Goal: Task Accomplishment & Management: Manage account settings

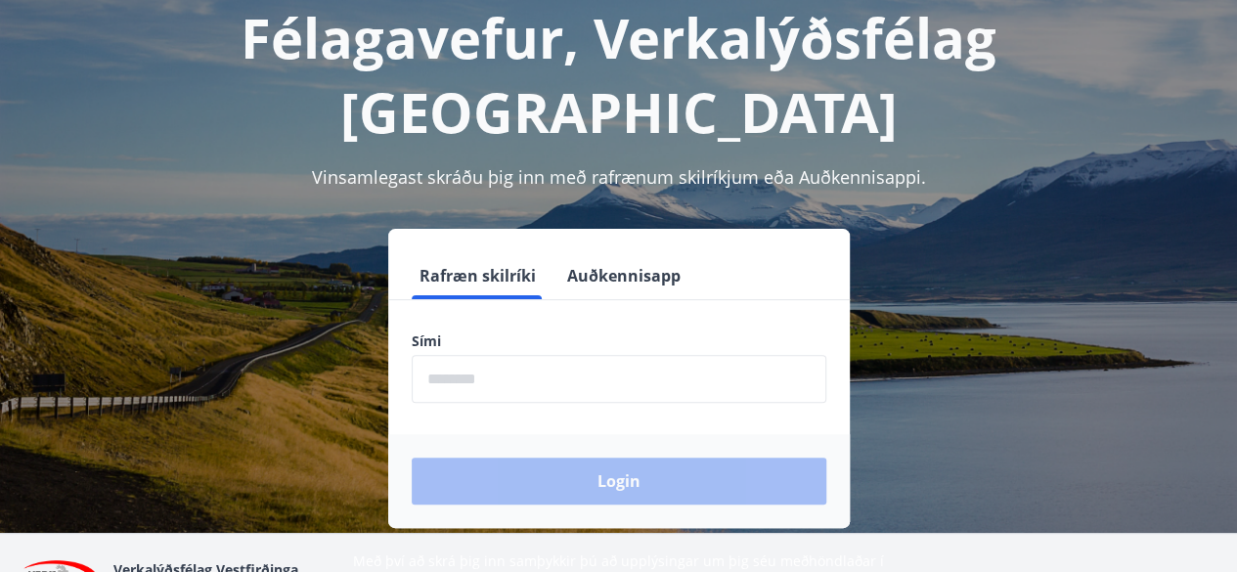
scroll to position [144, 0]
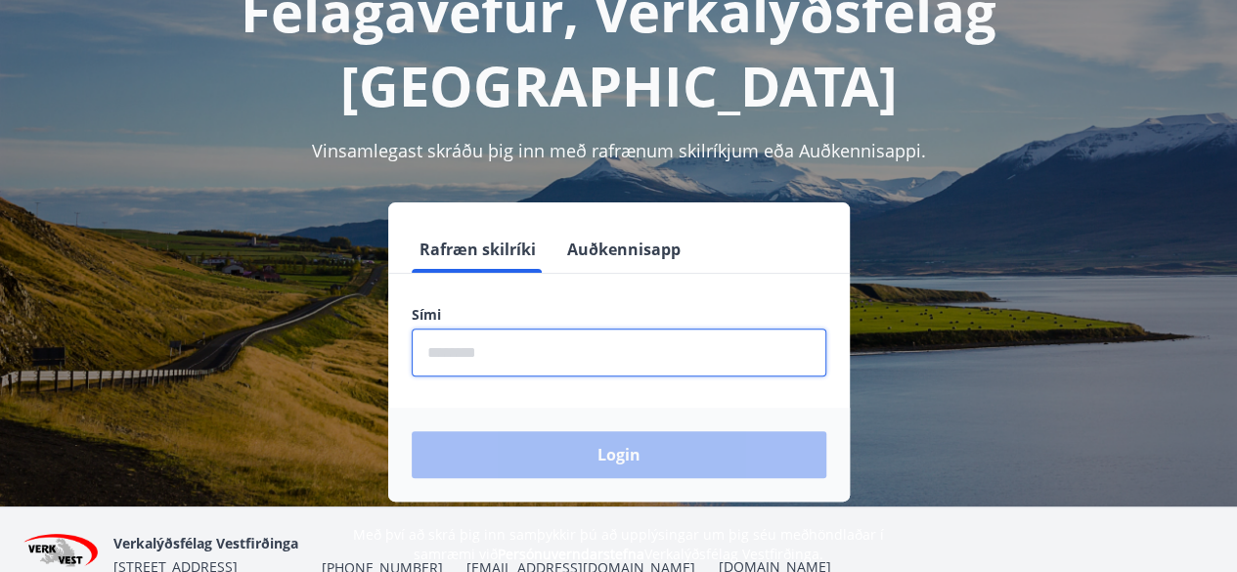
click at [469, 328] on input "phone" at bounding box center [619, 352] width 414 height 48
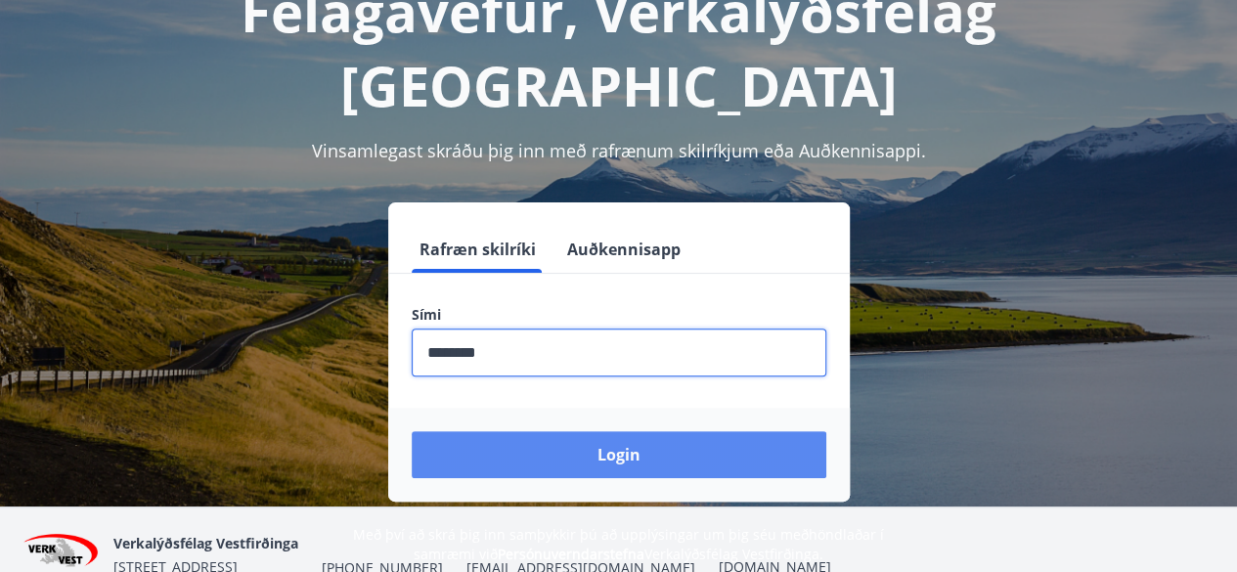
type input "********"
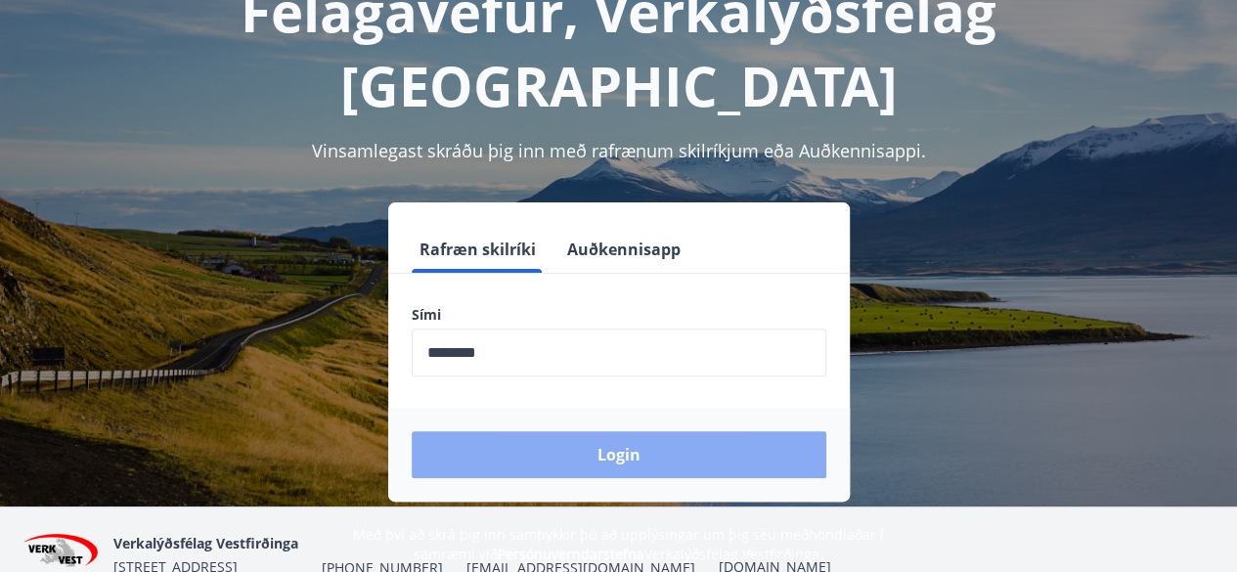
click at [627, 431] on button "Login" at bounding box center [619, 454] width 414 height 47
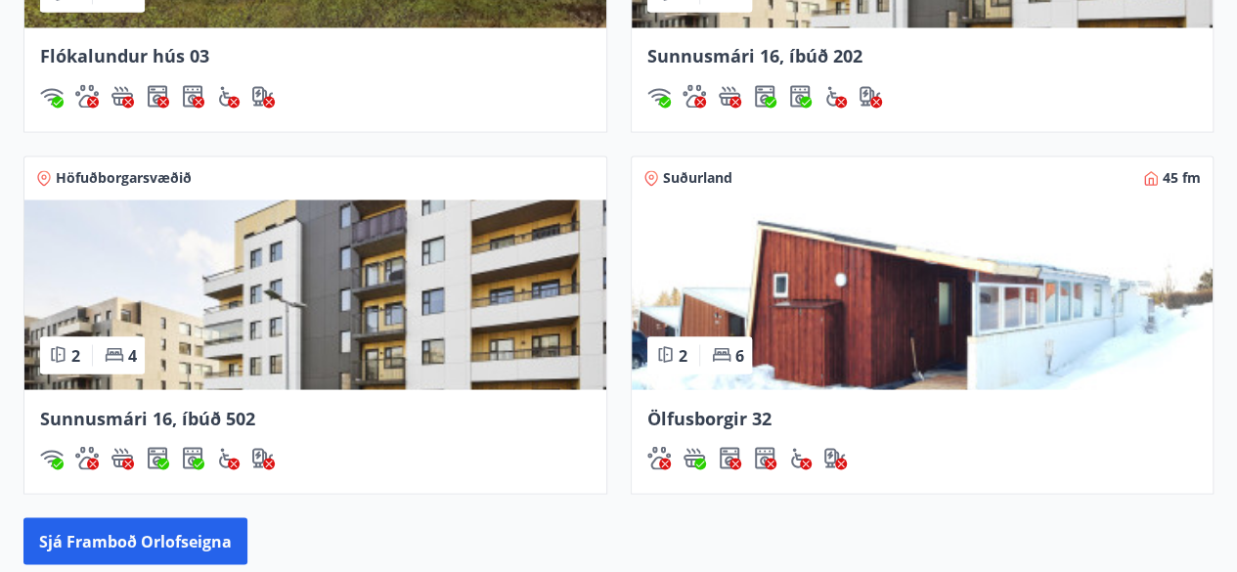
scroll to position [1662, 0]
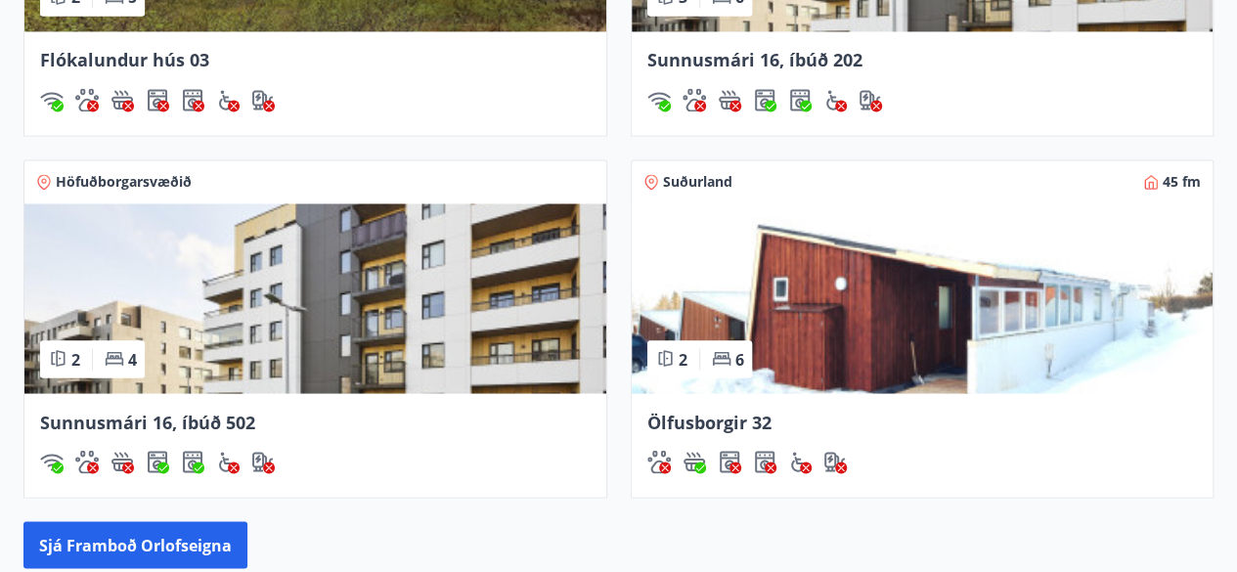
click at [980, 352] on img at bounding box center [922, 298] width 582 height 190
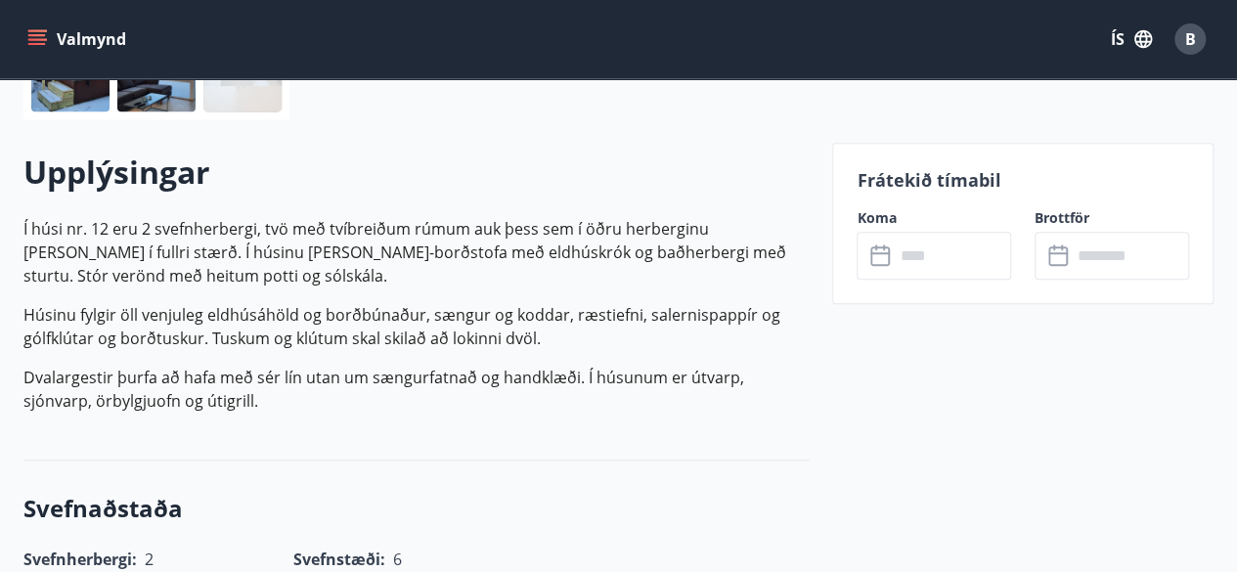
scroll to position [489, 0]
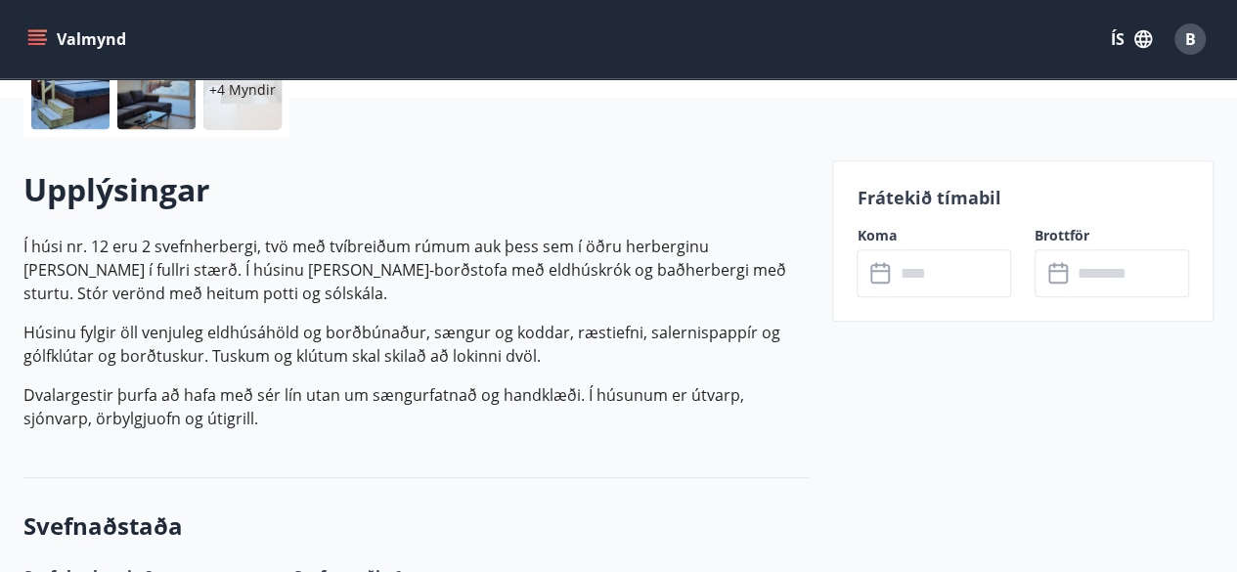
click at [884, 282] on icon at bounding box center [880, 274] width 20 height 20
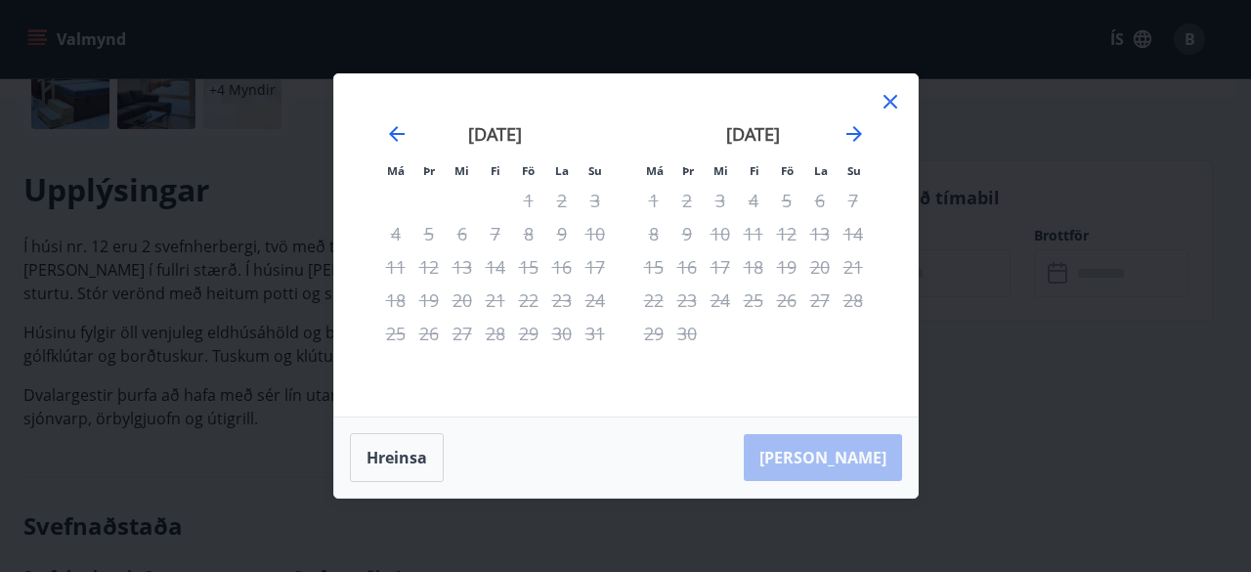
click at [892, 101] on icon at bounding box center [891, 102] width 14 height 14
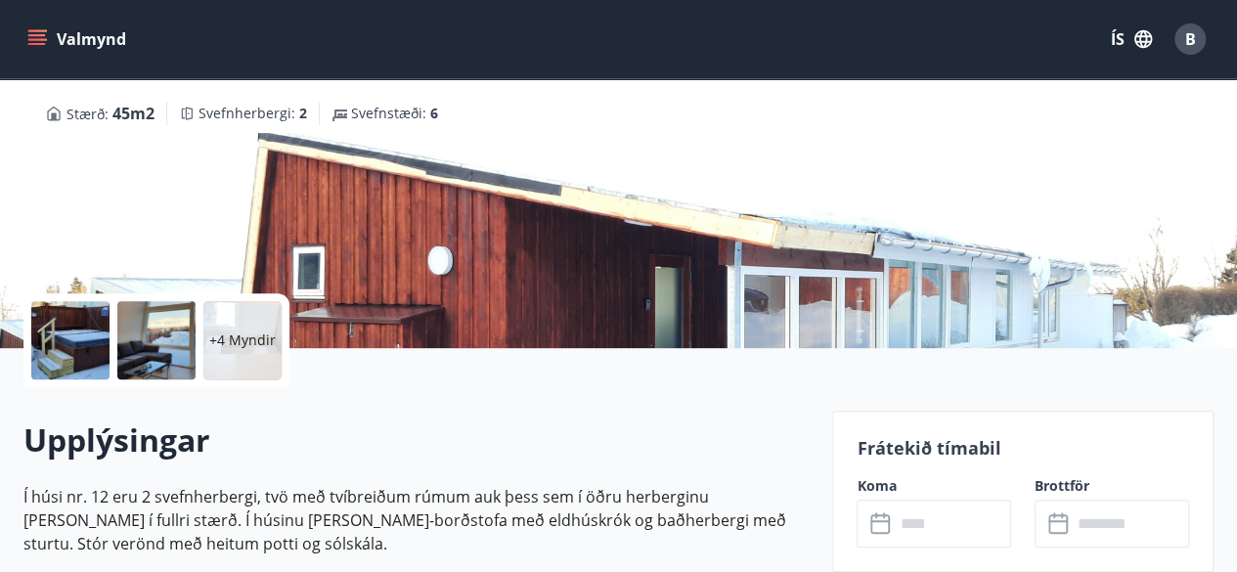
scroll to position [196, 0]
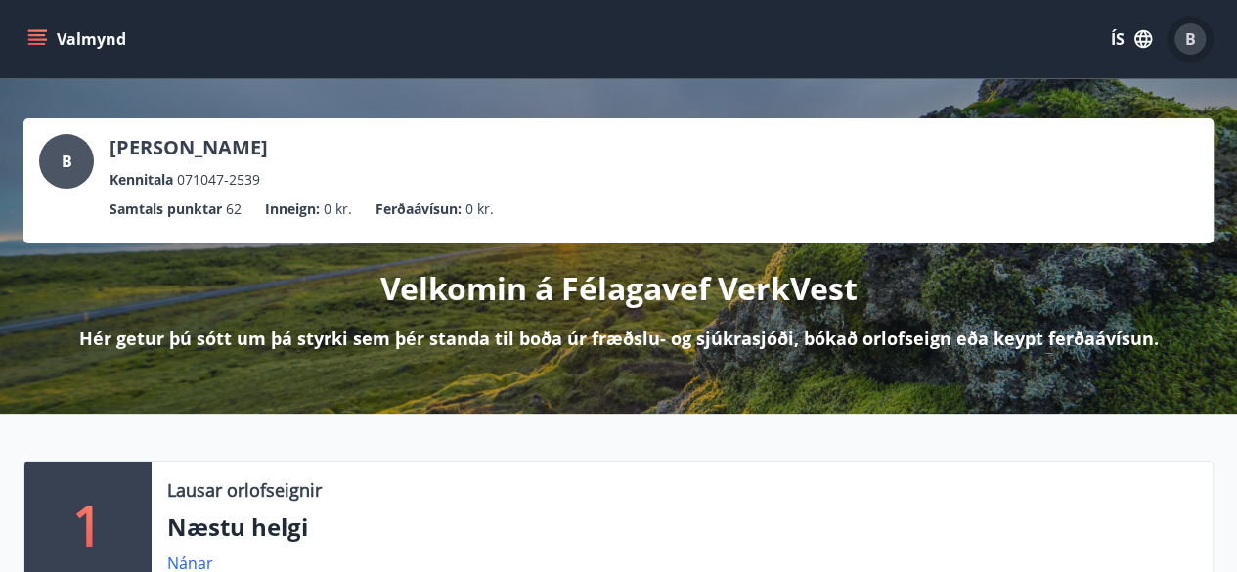
click at [1182, 42] on div "B" at bounding box center [1189, 38] width 31 height 31
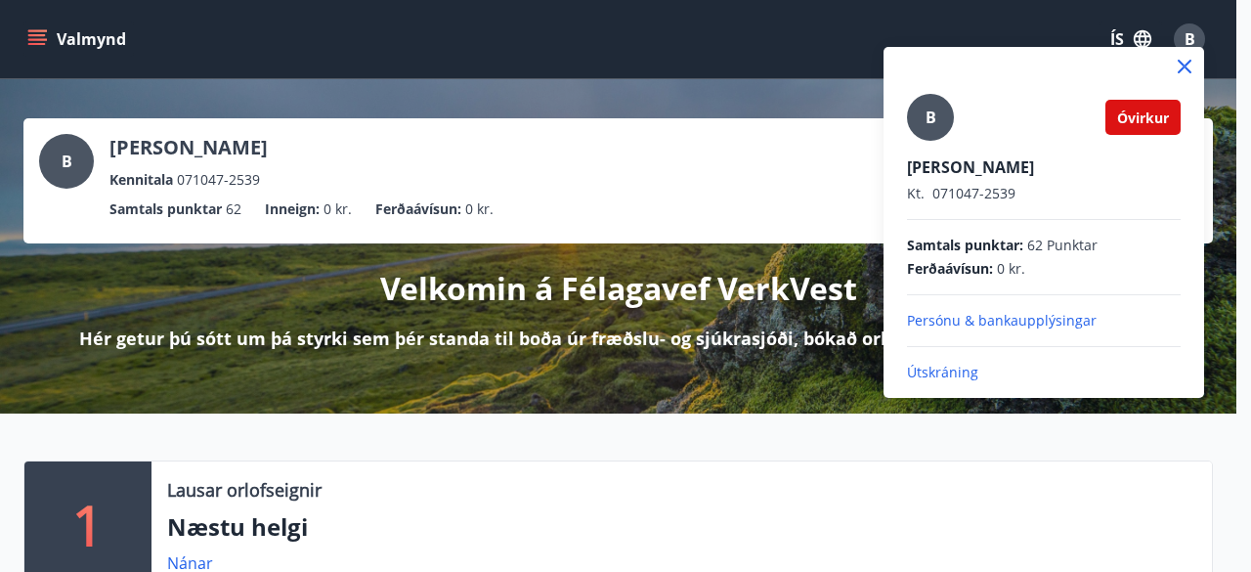
click at [984, 370] on p "Útskráning" at bounding box center [1044, 373] width 274 height 20
